Goal: Task Accomplishment & Management: Use online tool/utility

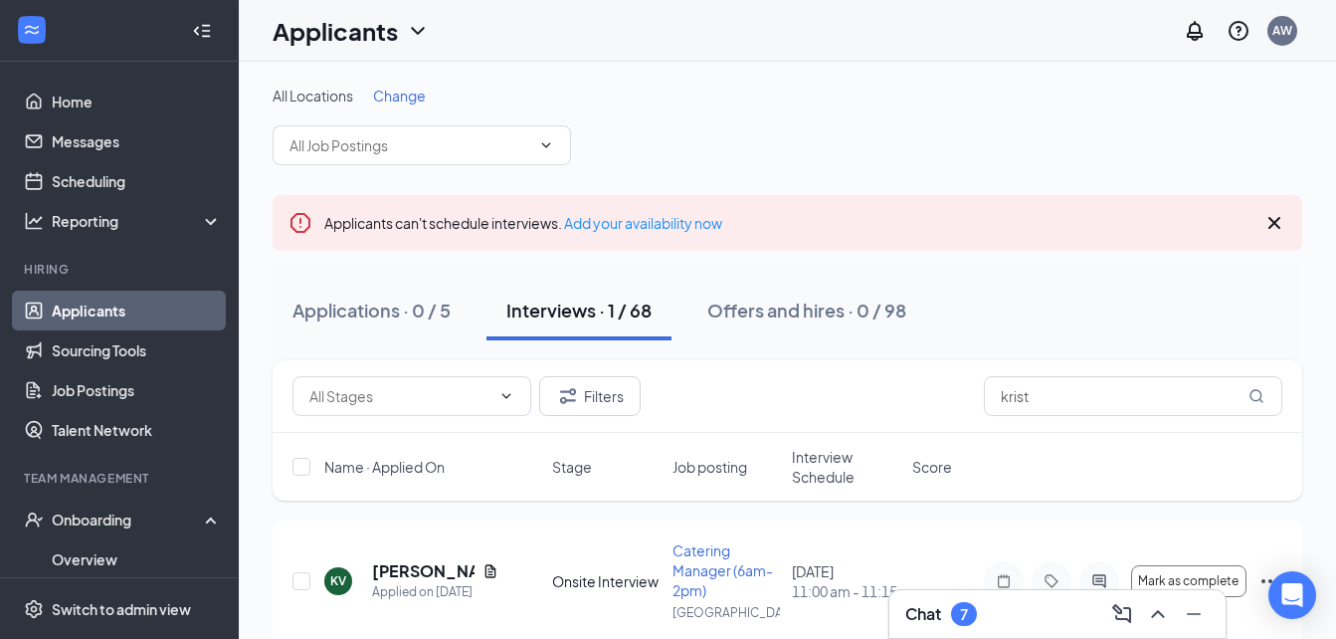
scroll to position [76, 0]
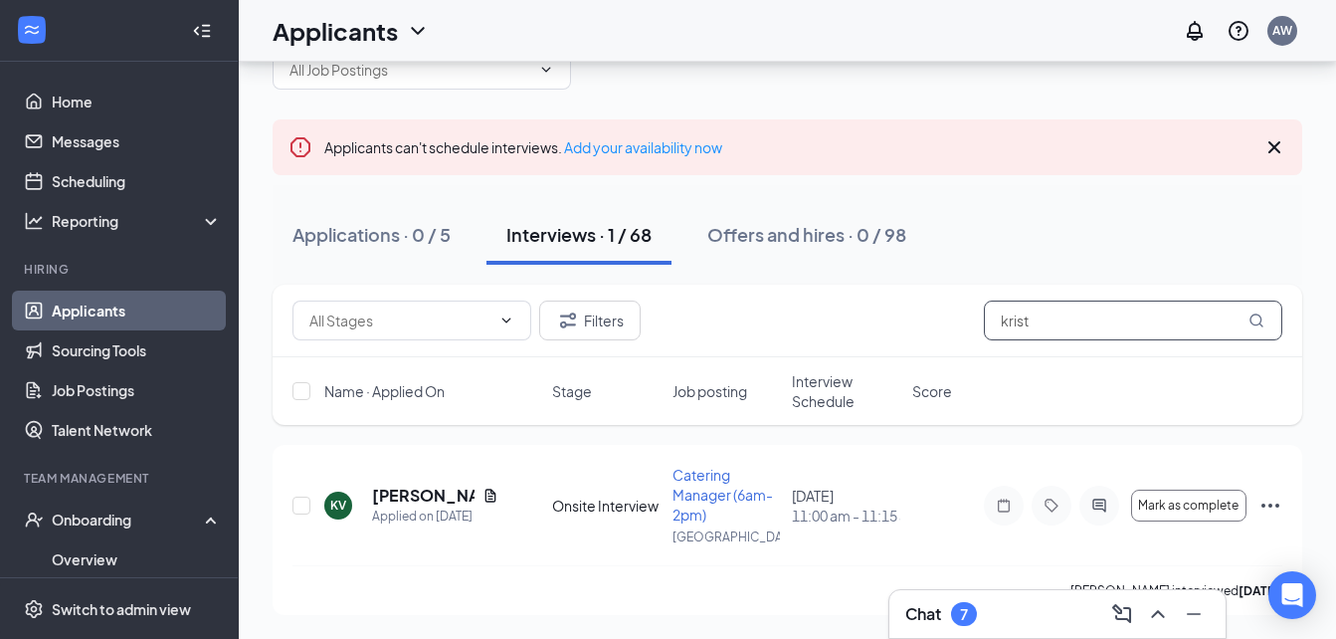
click at [1022, 307] on input "krist" at bounding box center [1133, 321] width 299 height 40
drag, startPoint x: 1041, startPoint y: 332, endPoint x: 964, endPoint y: 327, distance: 76.8
click at [964, 327] on div "Filters krist" at bounding box center [788, 321] width 990 height 40
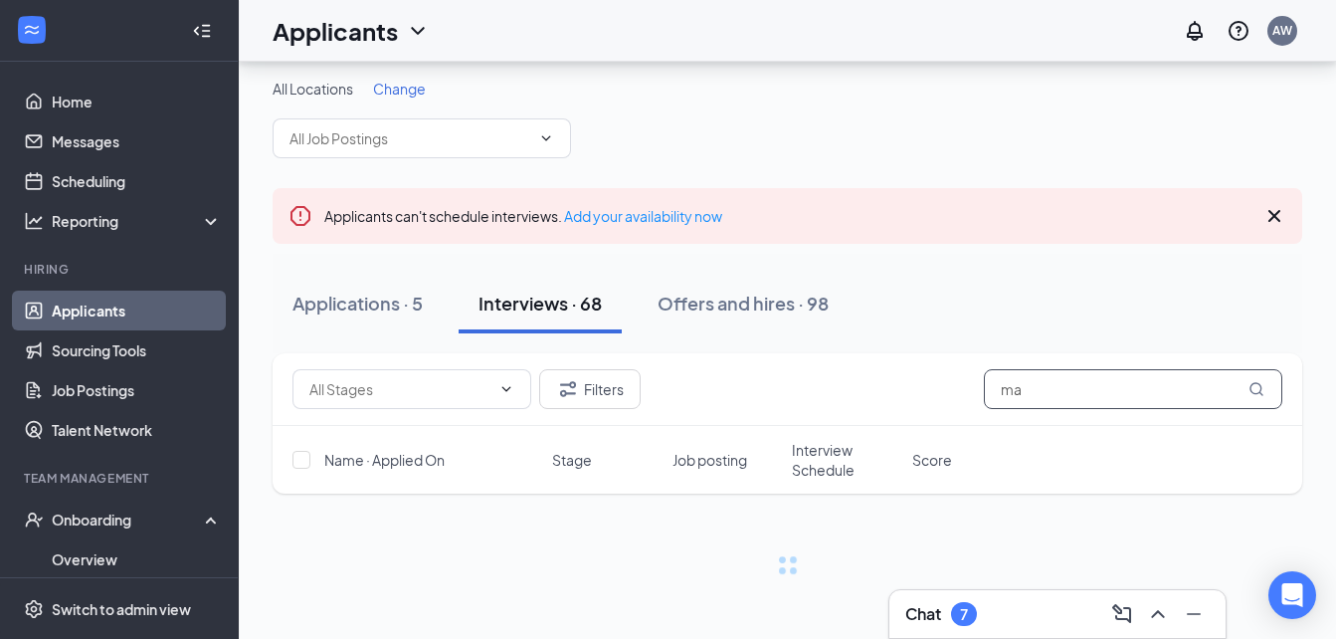
scroll to position [7, 0]
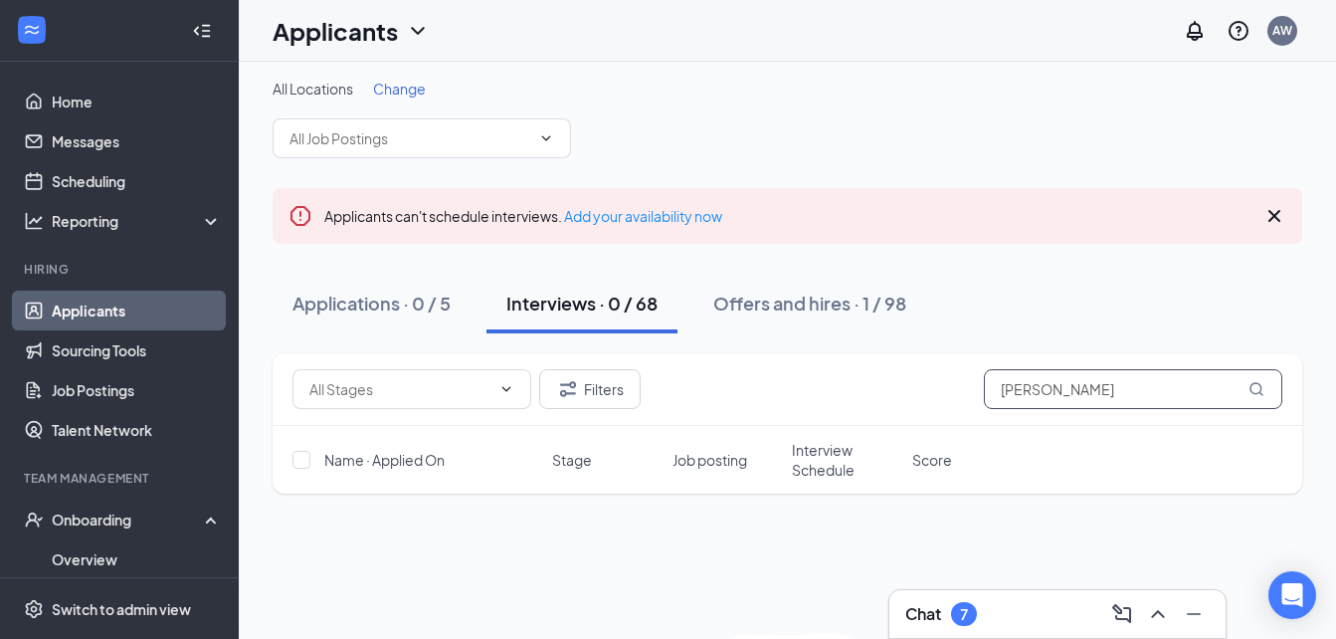
scroll to position [76, 0]
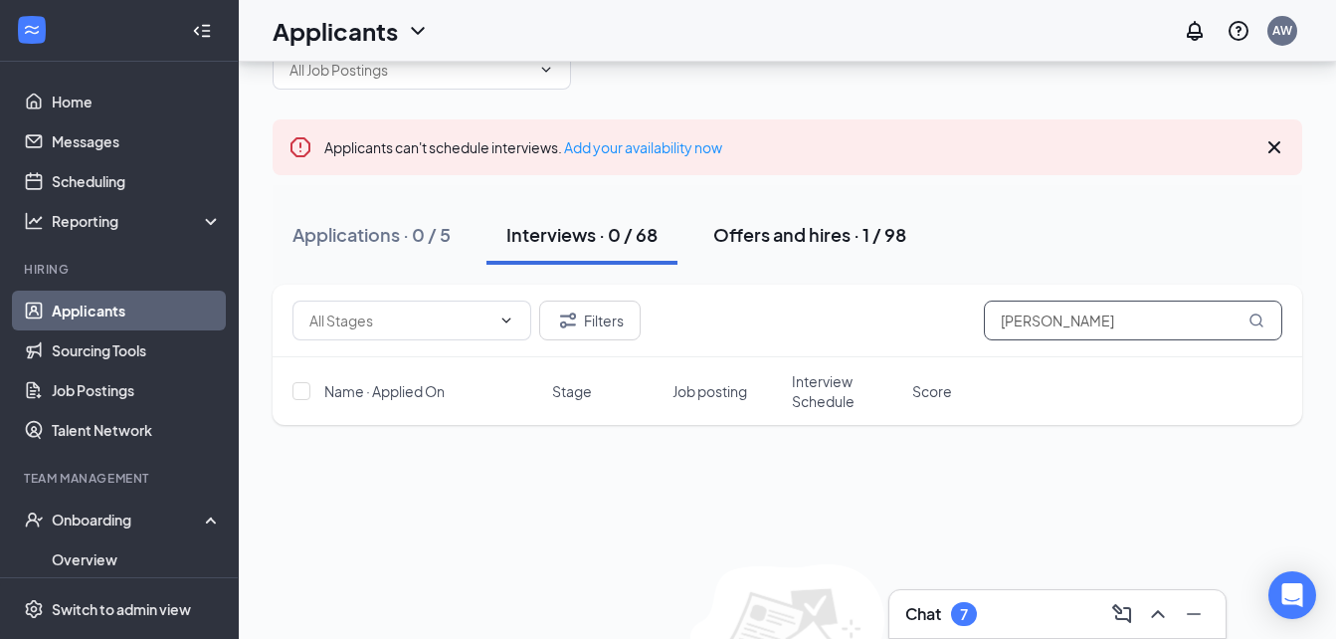
type input "[PERSON_NAME]"
click at [847, 231] on div "Offers and hires · 1 / 98" at bounding box center [809, 234] width 193 height 25
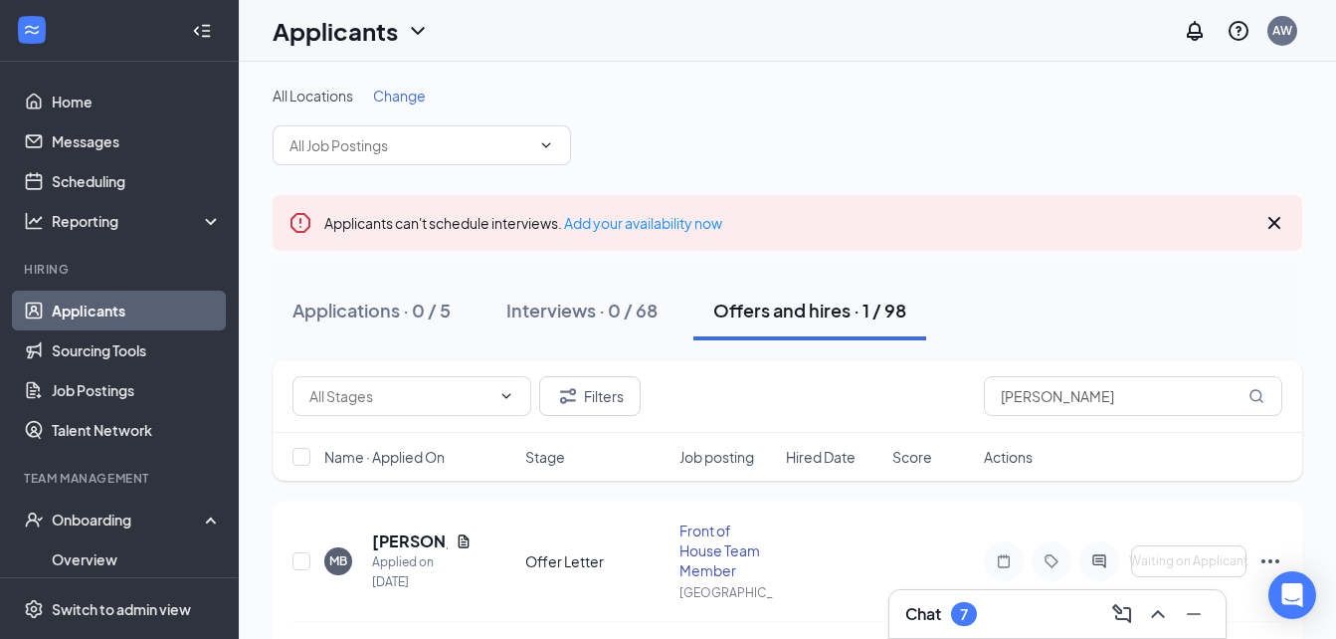
scroll to position [56, 0]
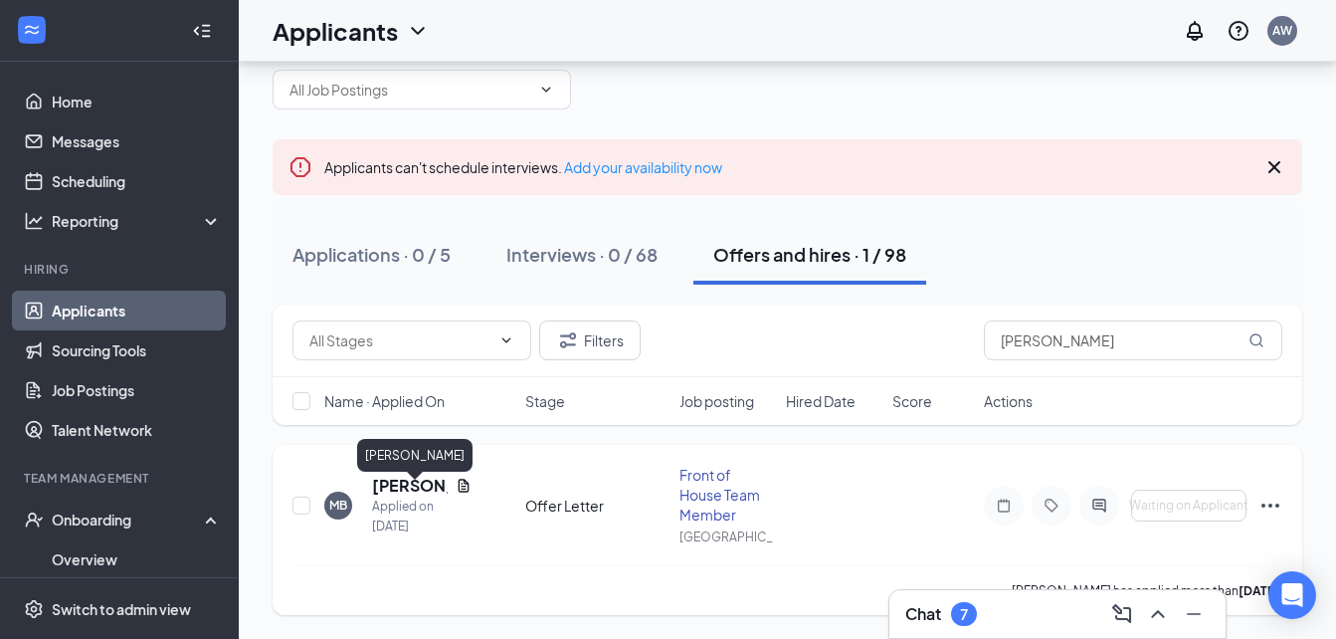
click at [418, 493] on h5 "[PERSON_NAME]" at bounding box center [410, 486] width 76 height 22
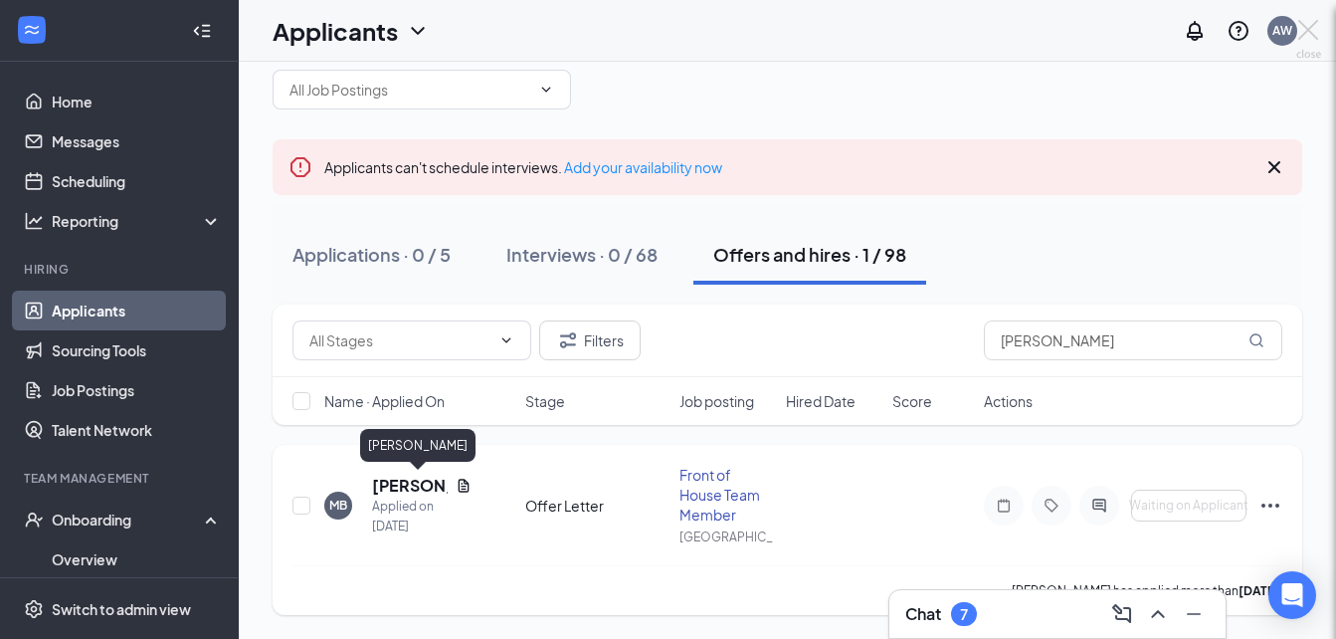
scroll to position [36, 0]
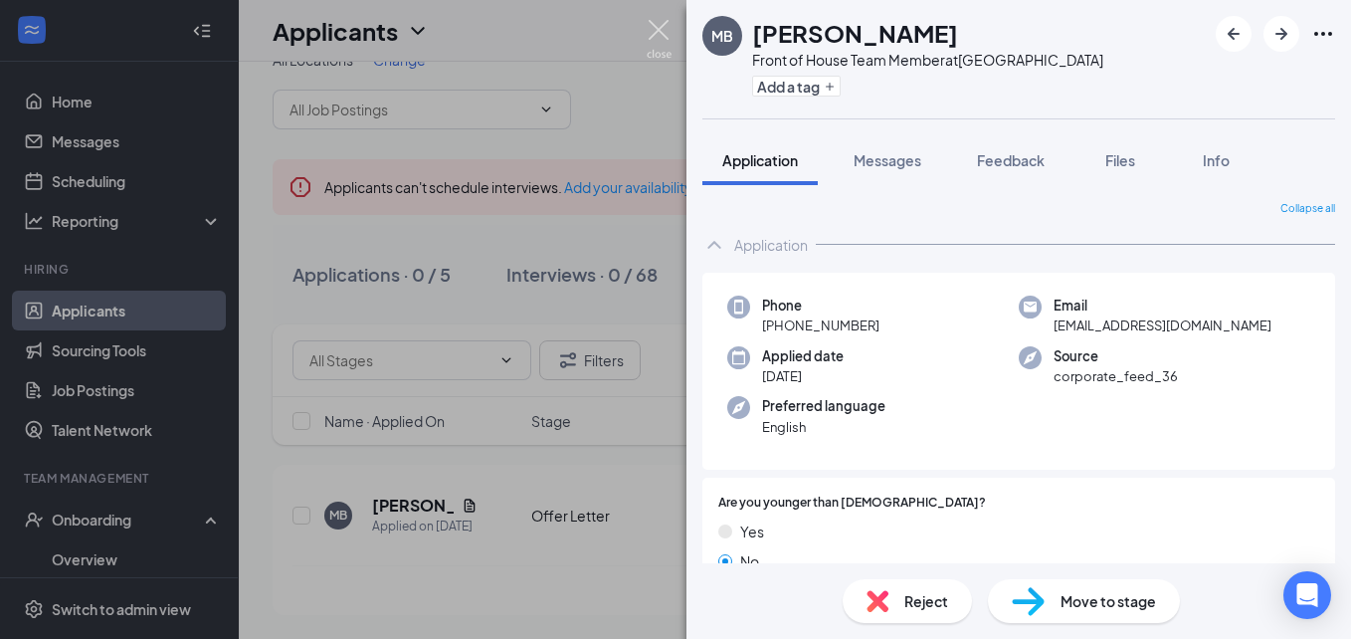
click at [659, 41] on img at bounding box center [659, 39] width 25 height 39
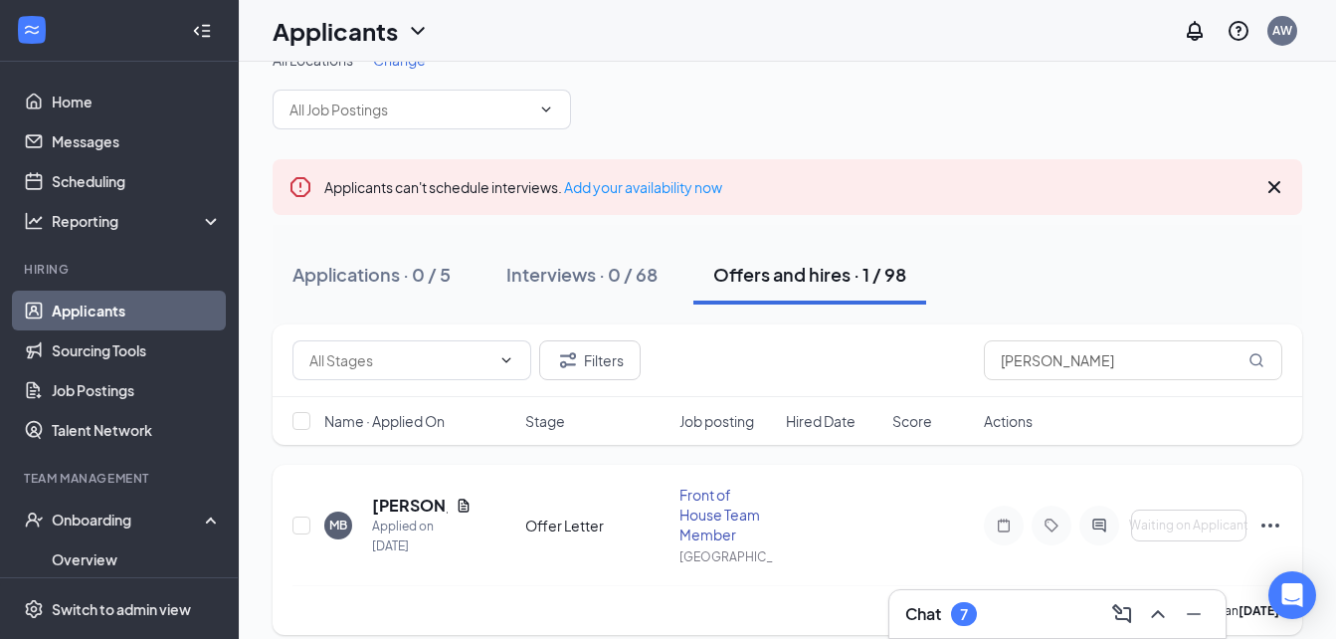
click at [1268, 526] on icon "Ellipses" at bounding box center [1271, 525] width 24 height 24
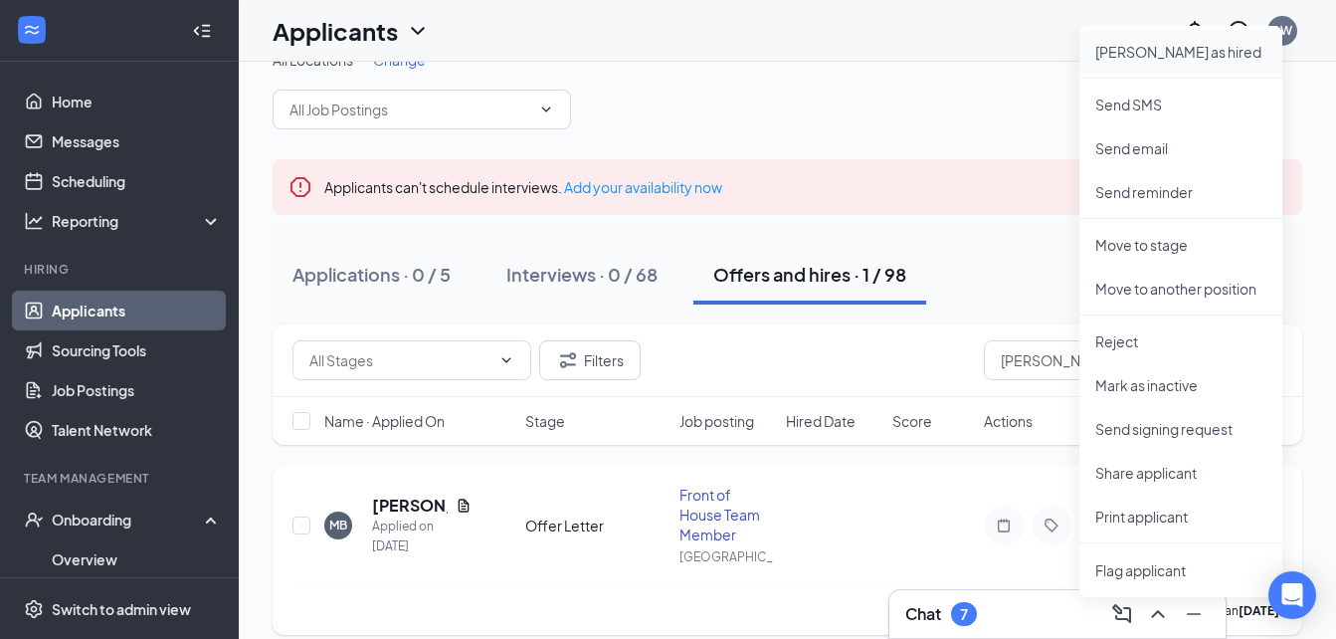
click at [1129, 57] on p "[PERSON_NAME] as hired" at bounding box center [1181, 52] width 171 height 20
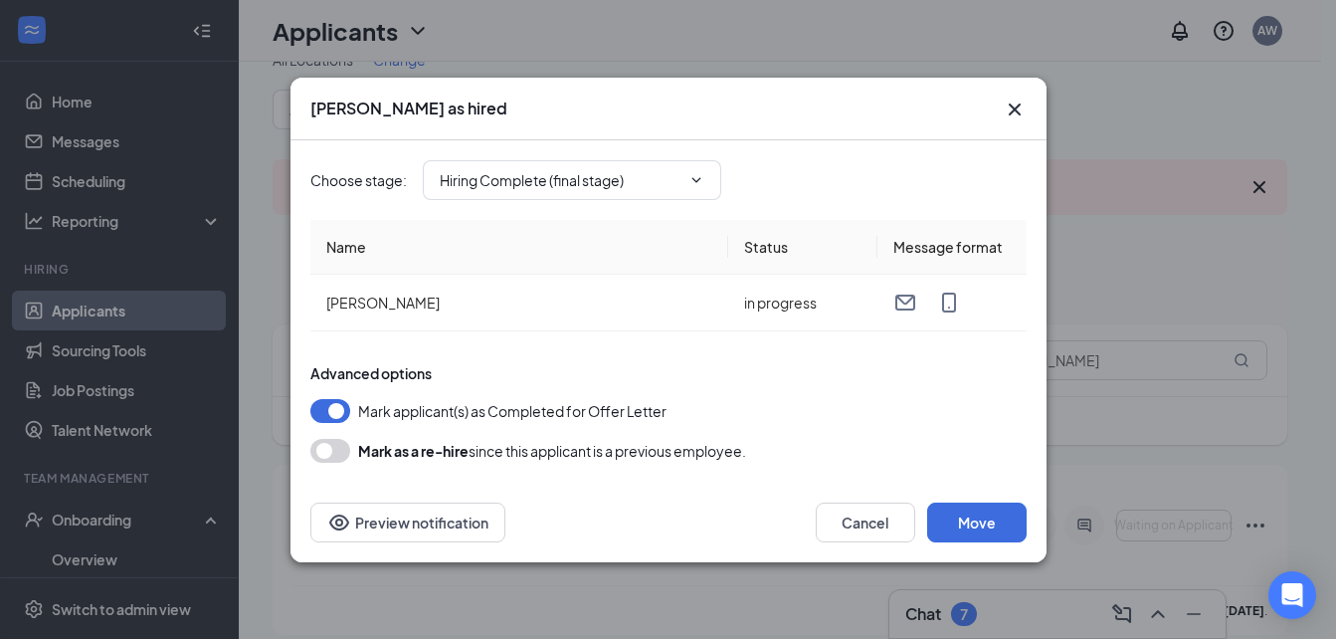
click at [1014, 109] on icon "Cross" at bounding box center [1014, 108] width 12 height 12
